Goal: Information Seeking & Learning: Learn about a topic

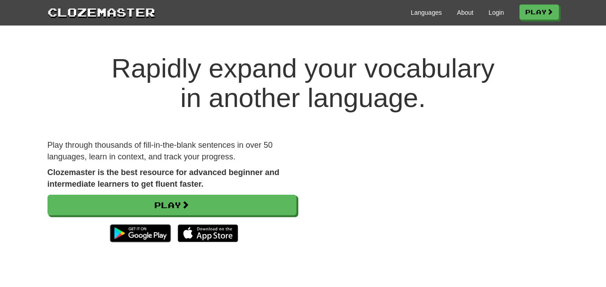
click at [65, 83] on h1 "Rapidly expand your vocabulary in another language." at bounding box center [303, 83] width 606 height 59
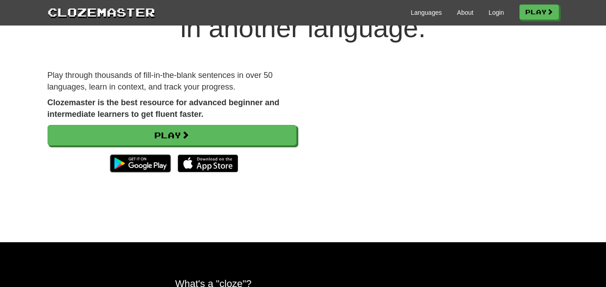
scroll to position [72, 0]
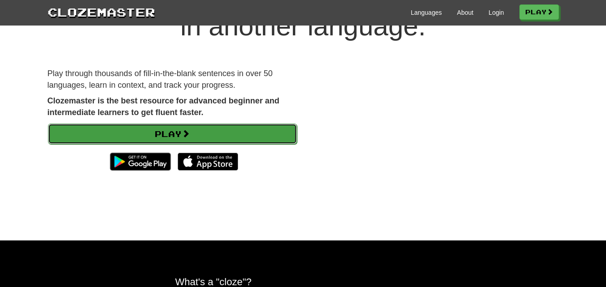
click at [178, 138] on link "Play" at bounding box center [172, 134] width 249 height 21
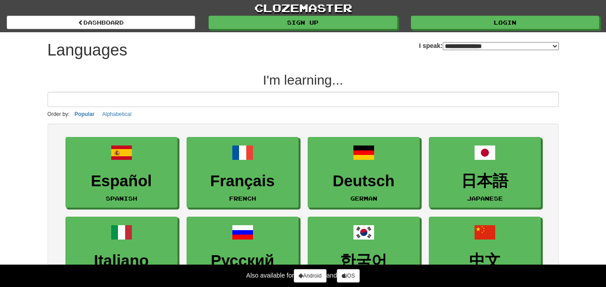
select select "*******"
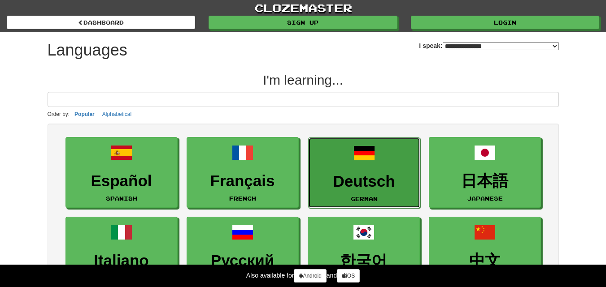
click at [401, 172] on link "Deutsch German" at bounding box center [364, 173] width 112 height 71
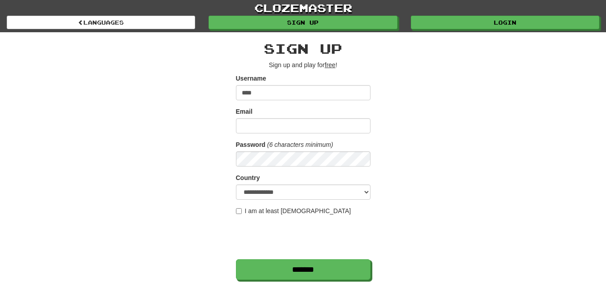
type input "****"
click at [293, 126] on input "Email" at bounding box center [303, 125] width 135 height 15
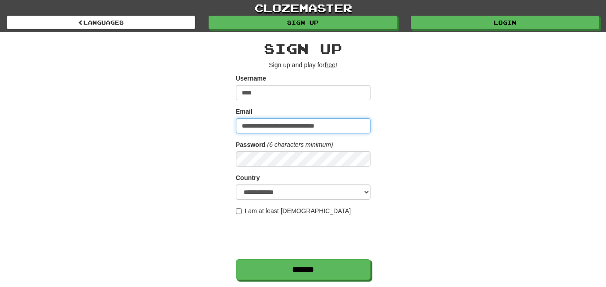
type input "**********"
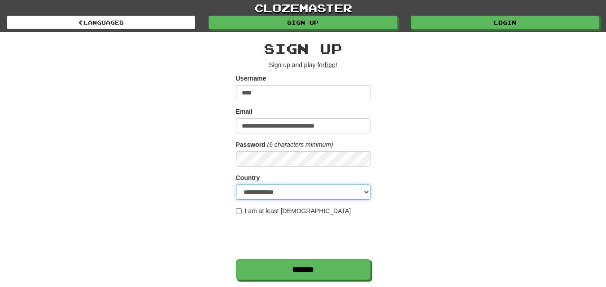
click at [362, 191] on select "**********" at bounding box center [303, 192] width 135 height 15
select select "**"
click at [236, 185] on select "**********" at bounding box center [303, 192] width 135 height 15
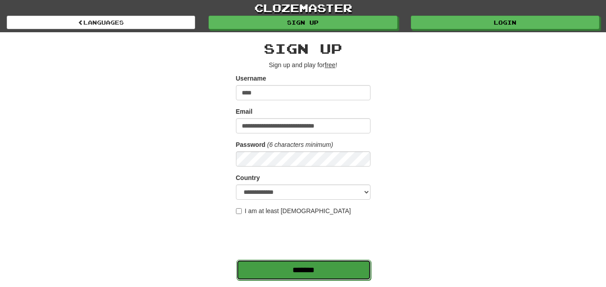
click at [282, 268] on input "*******" at bounding box center [303, 270] width 135 height 21
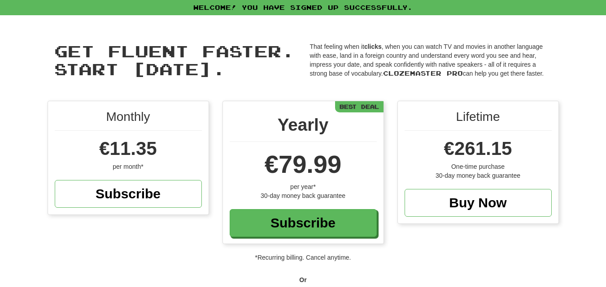
click at [465, 223] on div "Lifetime €261.15 One-time purchase 30-day money back guarantee Buy Now" at bounding box center [478, 162] width 161 height 122
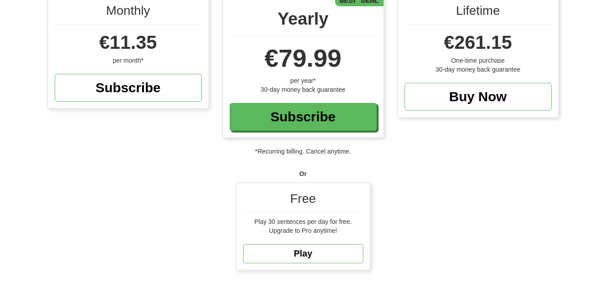
scroll to position [161, 0]
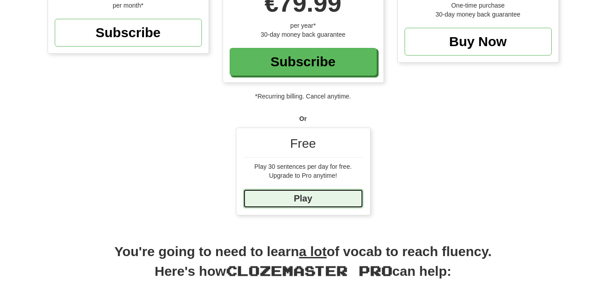
click at [298, 197] on link "Play" at bounding box center [303, 198] width 120 height 19
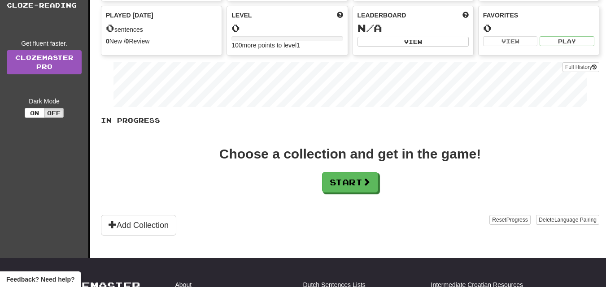
scroll to position [126, 0]
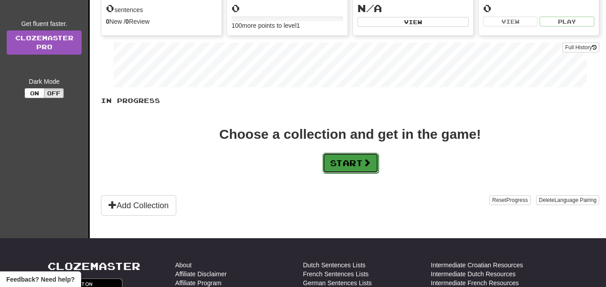
click at [364, 160] on button "Start" at bounding box center [350, 163] width 56 height 21
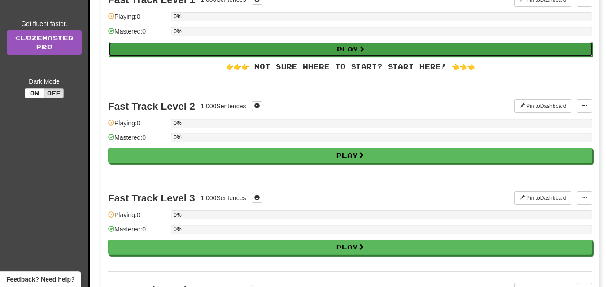
click at [365, 48] on span at bounding box center [361, 49] width 6 height 6
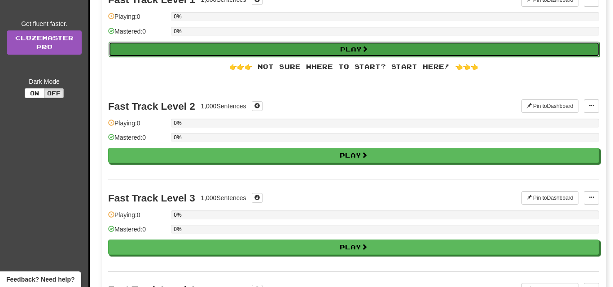
select select "**"
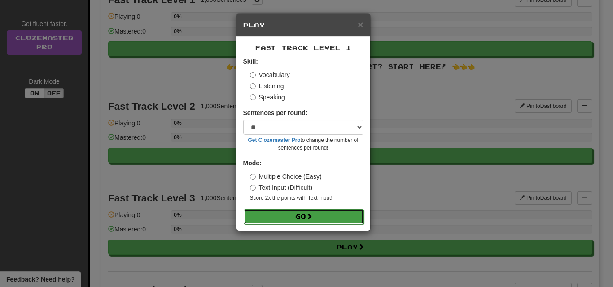
click at [300, 213] on button "Go" at bounding box center [303, 216] width 120 height 15
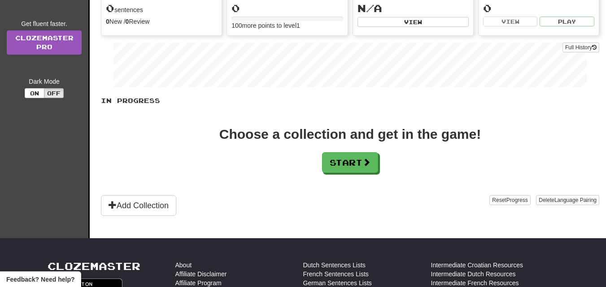
scroll to position [126, 0]
click at [352, 161] on button "Start" at bounding box center [350, 163] width 56 height 21
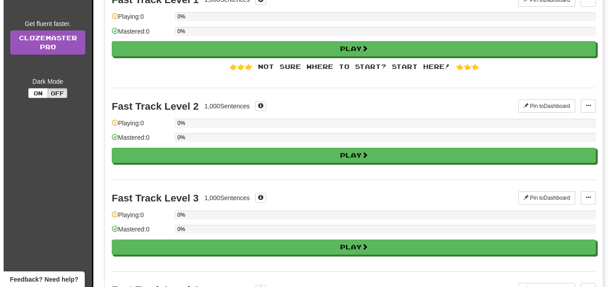
scroll to position [0, 0]
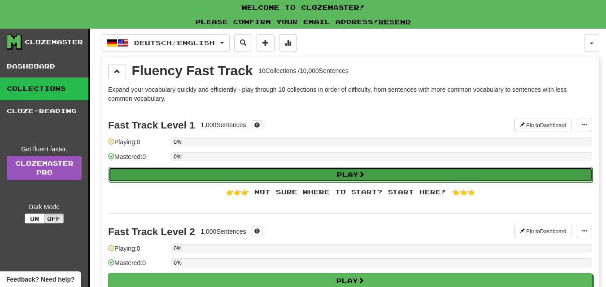
click at [323, 173] on button "Play" at bounding box center [351, 174] width 484 height 15
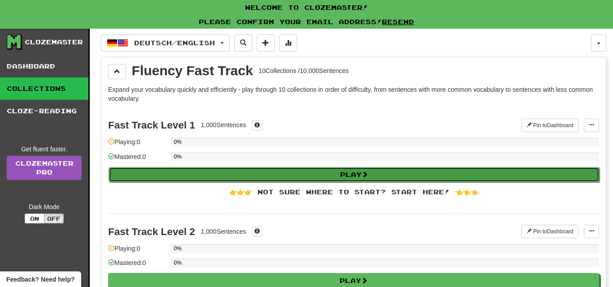
select select "**"
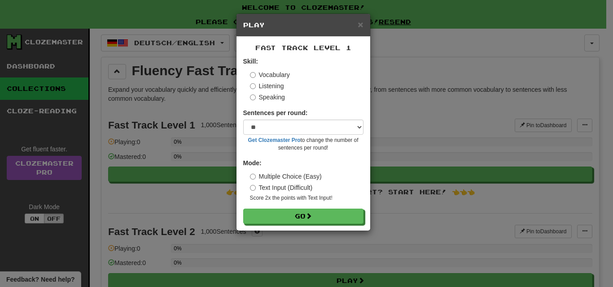
click at [272, 82] on div "Vocabulary Listening Speaking" at bounding box center [306, 85] width 113 height 31
click at [272, 82] on label "Listening" at bounding box center [267, 86] width 34 height 9
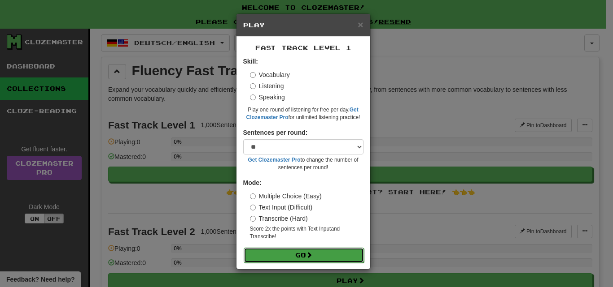
click at [302, 258] on button "Go" at bounding box center [303, 255] width 120 height 15
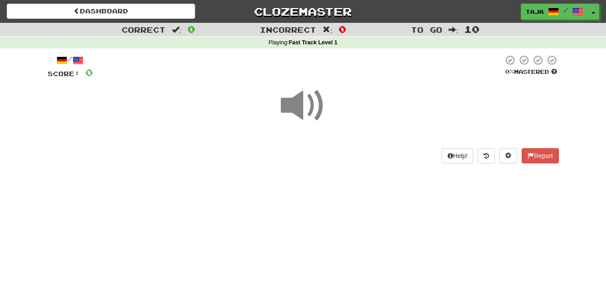
click at [312, 100] on span at bounding box center [303, 105] width 45 height 45
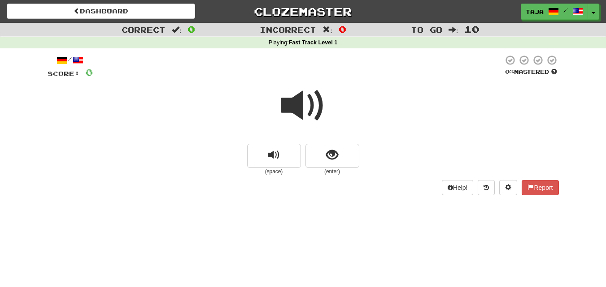
click at [299, 107] on span at bounding box center [303, 105] width 45 height 45
click at [264, 168] on small "(space)" at bounding box center [274, 172] width 54 height 8
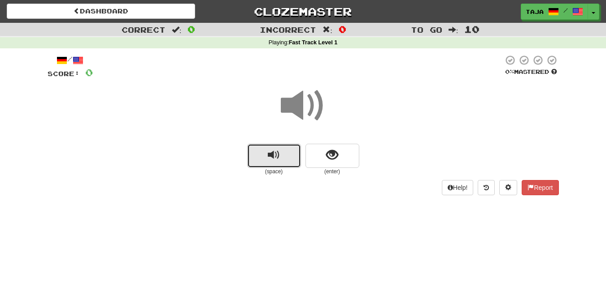
click at [270, 161] on span "replay audio" at bounding box center [274, 155] width 12 height 12
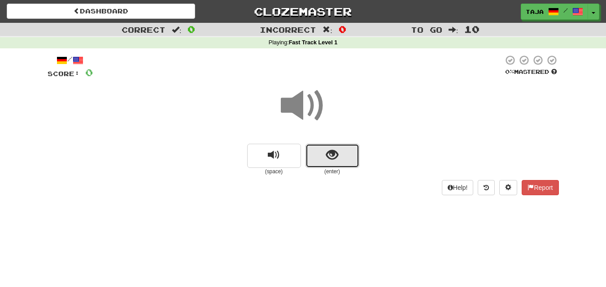
click at [319, 157] on button "show sentence" at bounding box center [332, 156] width 54 height 24
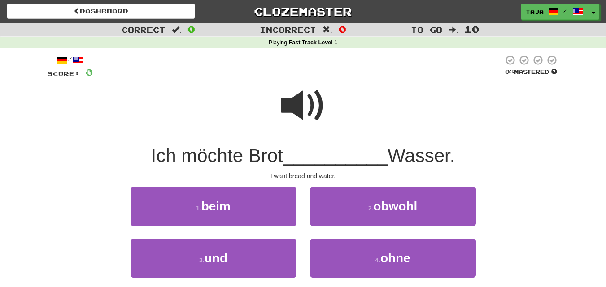
click at [309, 101] on span at bounding box center [303, 105] width 45 height 45
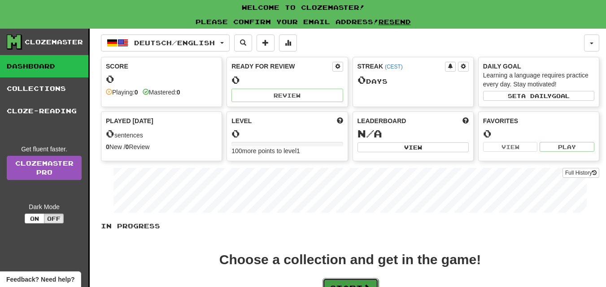
click at [341, 279] on button "Start" at bounding box center [350, 288] width 56 height 21
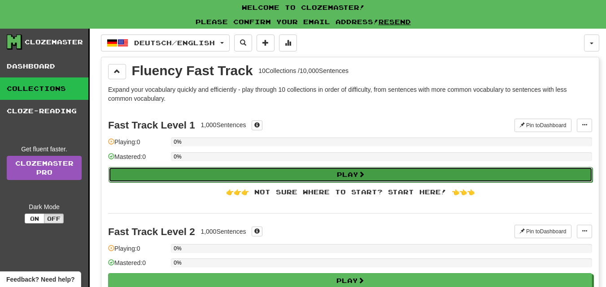
click at [334, 180] on button "Play" at bounding box center [351, 174] width 484 height 15
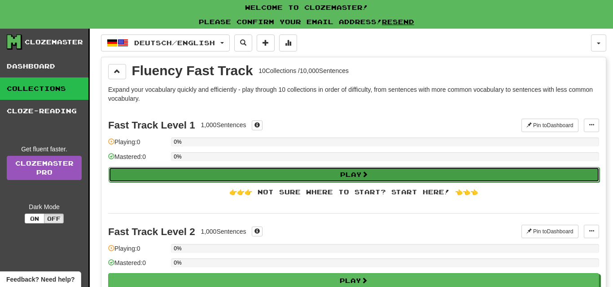
select select "**"
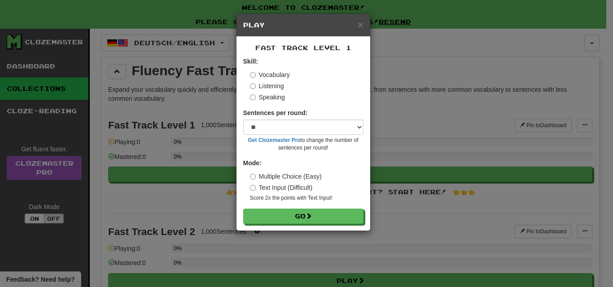
click at [282, 96] on label "Speaking" at bounding box center [267, 97] width 35 height 9
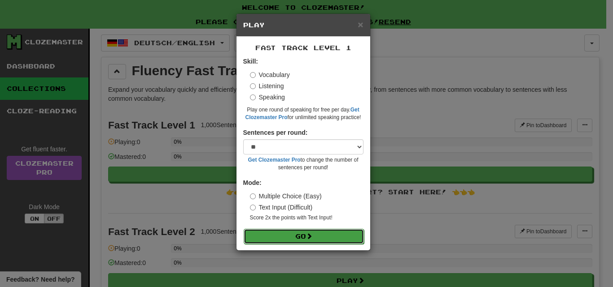
click at [307, 229] on button "Go" at bounding box center [303, 236] width 120 height 15
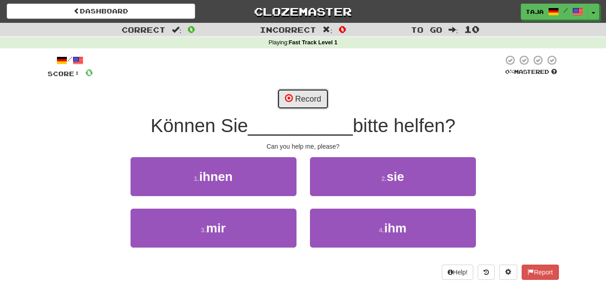
click at [296, 107] on button "Record" at bounding box center [303, 99] width 52 height 21
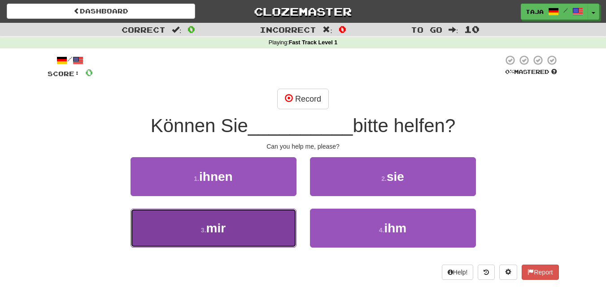
click at [275, 227] on button "3 . mir" at bounding box center [213, 228] width 166 height 39
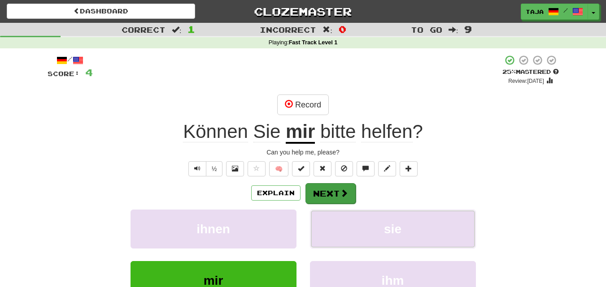
drag, startPoint x: 311, startPoint y: 211, endPoint x: 323, endPoint y: 193, distance: 21.6
click at [323, 193] on div "Explain Next ihnen sie mir ihm Learn more: ihnen sie mir ihm" at bounding box center [303, 255] width 511 height 144
click at [323, 193] on button "Next" at bounding box center [330, 193] width 50 height 21
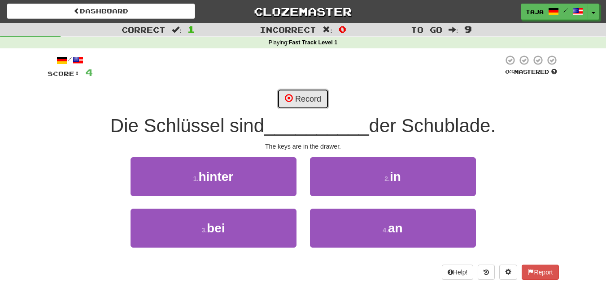
click at [305, 107] on button "Record" at bounding box center [303, 99] width 52 height 21
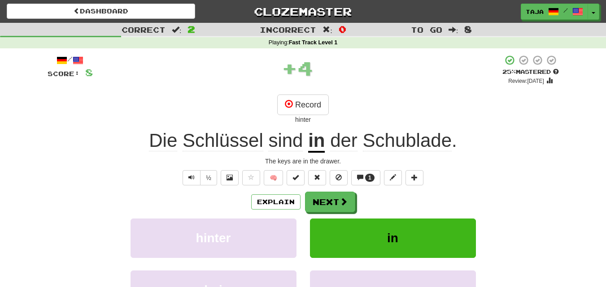
click at [302, 83] on div "+ 4" at bounding box center [297, 70] width 409 height 30
click at [329, 200] on button "Next" at bounding box center [330, 202] width 50 height 21
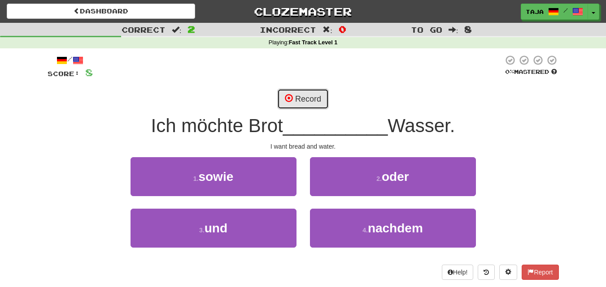
click at [302, 103] on button "Record" at bounding box center [303, 99] width 52 height 21
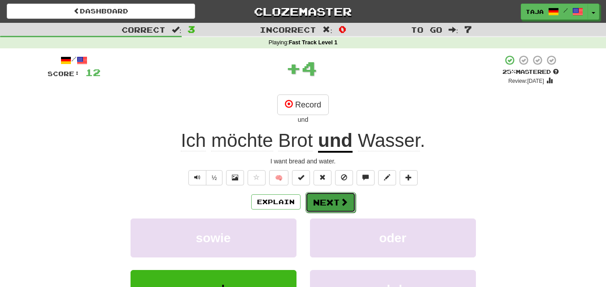
click at [335, 200] on button "Next" at bounding box center [330, 202] width 50 height 21
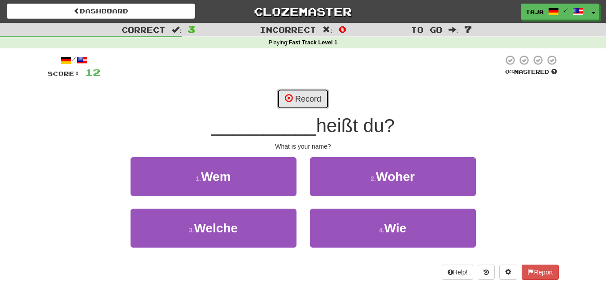
click at [305, 102] on button "Record" at bounding box center [303, 99] width 52 height 21
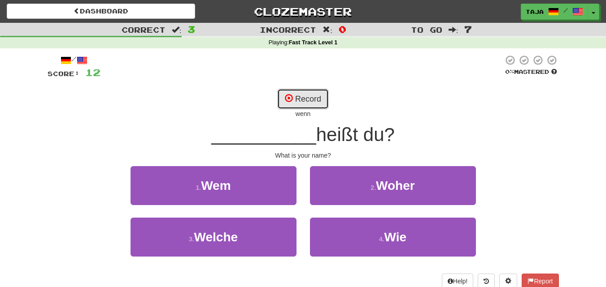
click at [310, 104] on button "Record" at bounding box center [303, 99] width 52 height 21
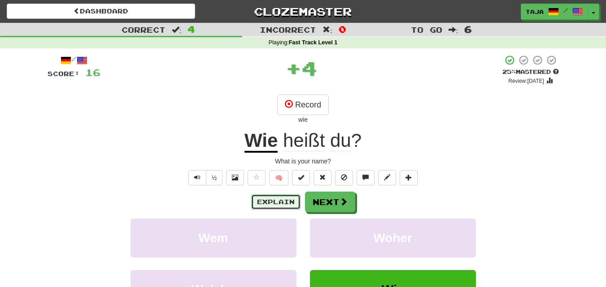
click at [285, 209] on button "Explain" at bounding box center [275, 202] width 49 height 15
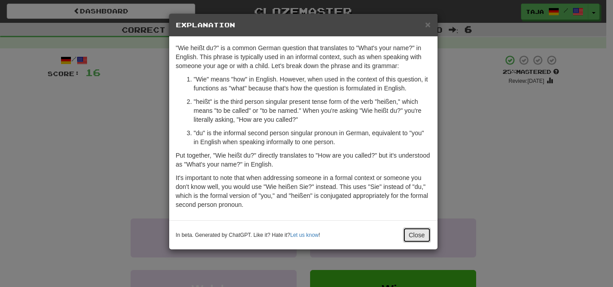
click at [412, 229] on button "Close" at bounding box center [417, 235] width 28 height 15
